Goal: Navigation & Orientation: Understand site structure

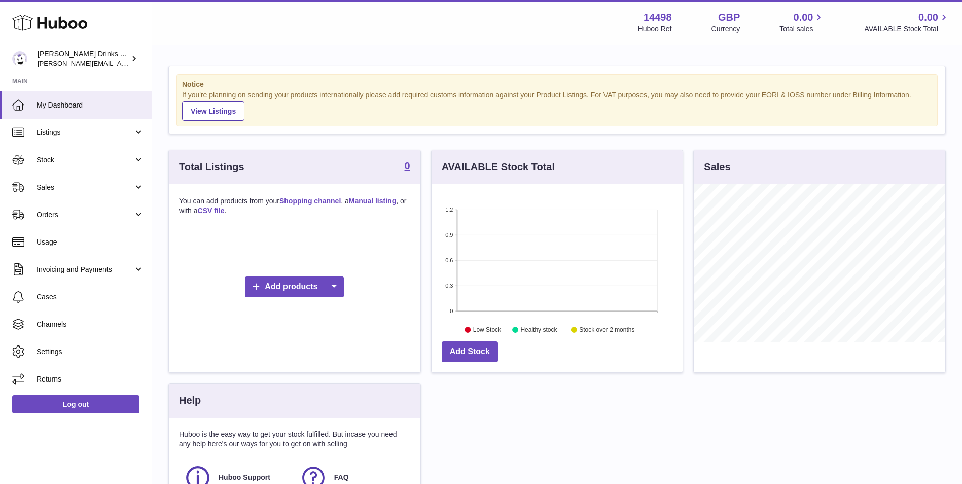
scroll to position [158, 251]
click at [158, 113] on div "Notice If you're planning on sending your products internationally please add r…" at bounding box center [556, 311] width 809 height 531
click at [179, 136] on div "Notice If you're planning on sending your products internationally please add r…" at bounding box center [556, 311] width 809 height 531
drag, startPoint x: 541, startPoint y: 138, endPoint x: 576, endPoint y: 149, distance: 37.0
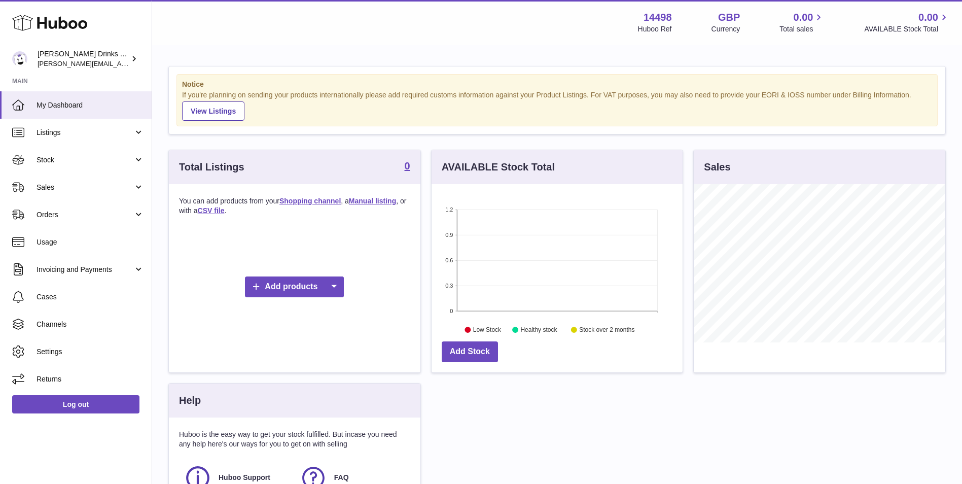
click at [541, 138] on div "Notice If you're planning on sending your products internationally please add r…" at bounding box center [556, 311] width 809 height 531
